Goal: Information Seeking & Learning: Learn about a topic

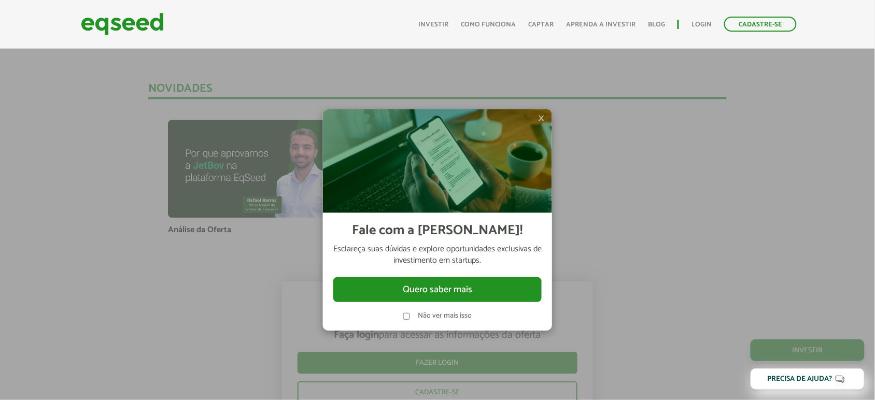
scroll to position [492, 0]
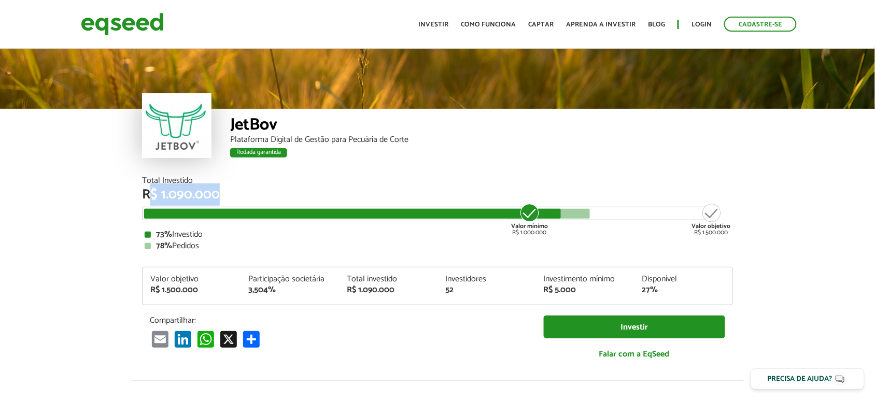
drag, startPoint x: 180, startPoint y: 191, endPoint x: 252, endPoint y: 191, distance: 72.6
click at [252, 191] on div "R$ 1.090.000" at bounding box center [437, 194] width 591 height 13
click at [232, 210] on div at bounding box center [352, 214] width 417 height 10
drag, startPoint x: 150, startPoint y: 246, endPoint x: 200, endPoint y: 239, distance: 50.3
click at [200, 242] on div "78% Pedidos" at bounding box center [438, 246] width 586 height 8
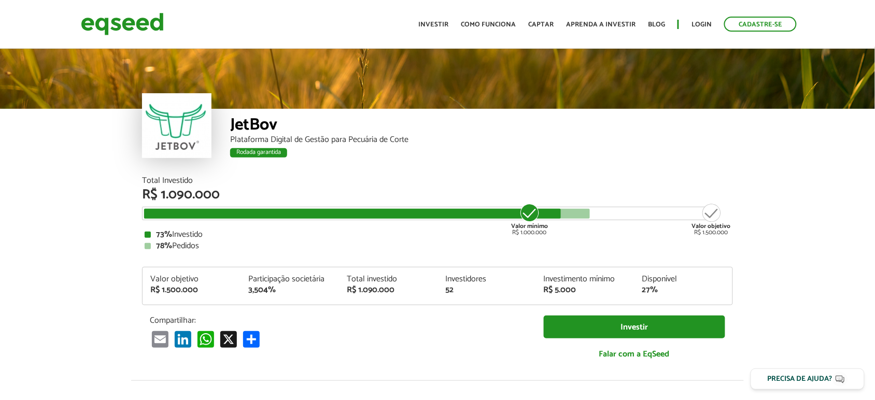
click at [156, 245] on strong "78%" at bounding box center [164, 246] width 16 height 14
drag, startPoint x: 154, startPoint y: 248, endPoint x: 169, endPoint y: 250, distance: 14.7
click at [169, 250] on div "78% Pedidos" at bounding box center [438, 246] width 586 height 8
click at [169, 250] on strong "78%" at bounding box center [164, 246] width 16 height 14
drag, startPoint x: 170, startPoint y: 246, endPoint x: 153, endPoint y: 242, distance: 17.1
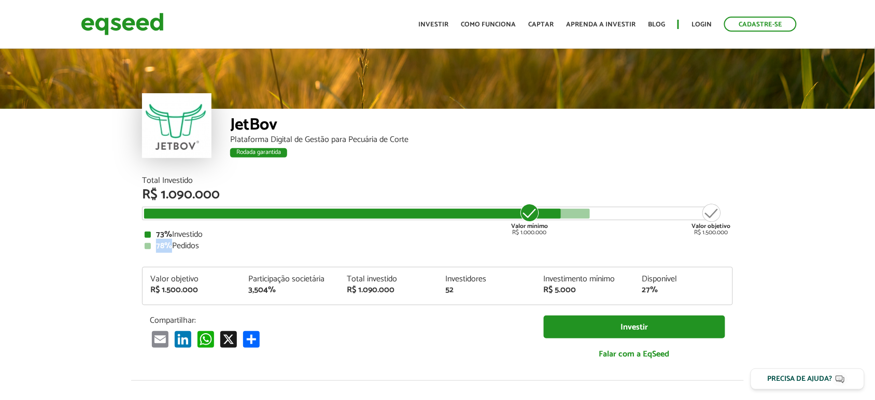
click at [153, 242] on div "78% Pedidos" at bounding box center [438, 246] width 586 height 8
drag, startPoint x: 171, startPoint y: 233, endPoint x: 144, endPoint y: 230, distance: 27.7
click at [144, 231] on div "Total Investido R$ 1.090.000 Valor mínimo R$ 1.000.000 Valor objetivo R$ 1.500.…" at bounding box center [437, 214] width 591 height 74
drag, startPoint x: 170, startPoint y: 245, endPoint x: 208, endPoint y: 242, distance: 38.5
click at [210, 242] on div "78% Pedidos" at bounding box center [438, 246] width 586 height 8
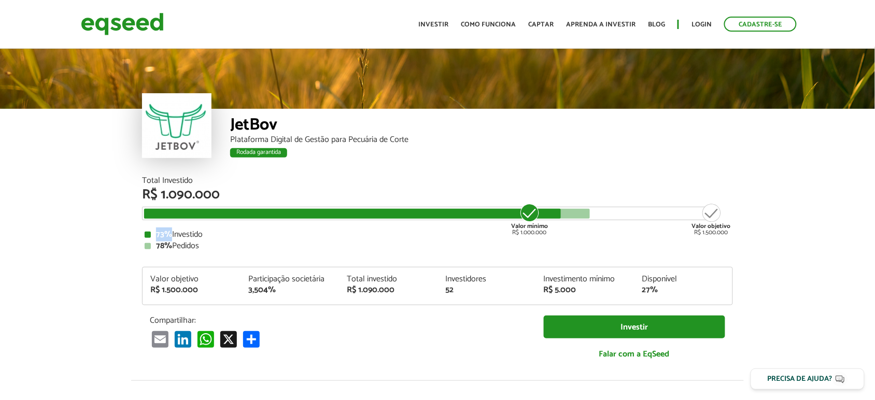
click at [205, 240] on div "73% Investido 78% Pedidos" at bounding box center [438, 241] width 586 height 20
drag, startPoint x: 190, startPoint y: 244, endPoint x: 154, endPoint y: 233, distance: 37.2
click at [154, 233] on div "73% Investido 78% Pedidos" at bounding box center [438, 241] width 586 height 20
click at [157, 233] on strong "73%" at bounding box center [164, 235] width 16 height 14
